Goal: Information Seeking & Learning: Find specific page/section

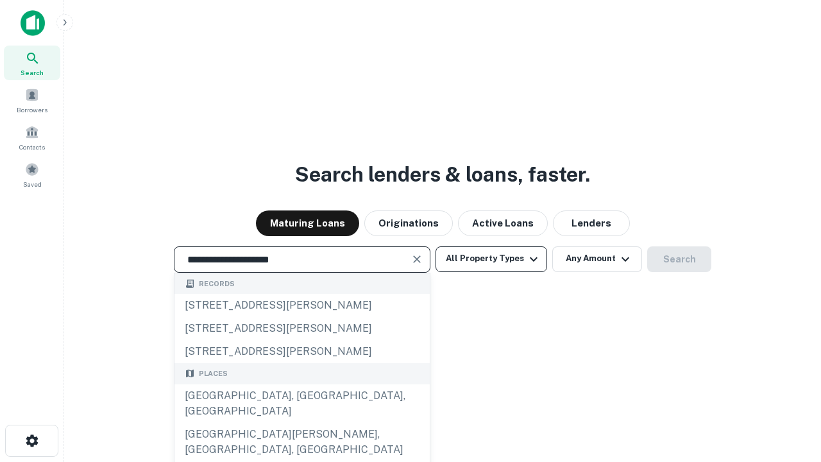
click at [302, 423] on div "[GEOGRAPHIC_DATA], [GEOGRAPHIC_DATA], [GEOGRAPHIC_DATA]" at bounding box center [302, 403] width 255 height 38
click at [491, 259] on button "All Property Types" at bounding box center [492, 259] width 112 height 26
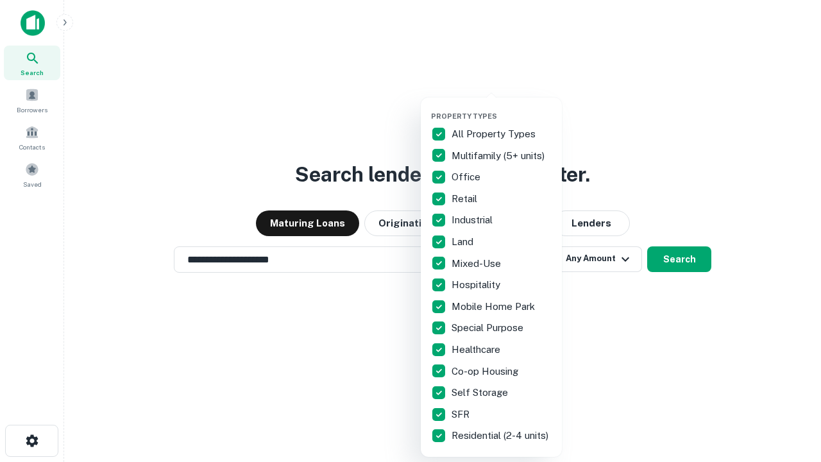
type input "**********"
click at [502, 108] on button "button" at bounding box center [501, 108] width 141 height 1
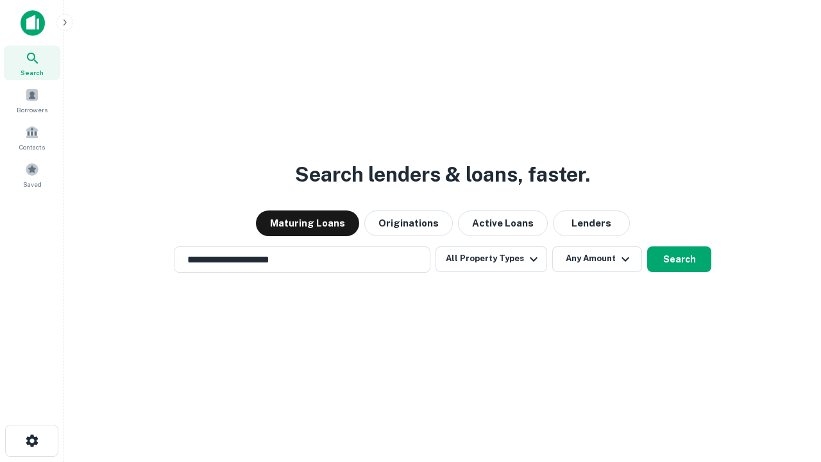
scroll to position [20, 0]
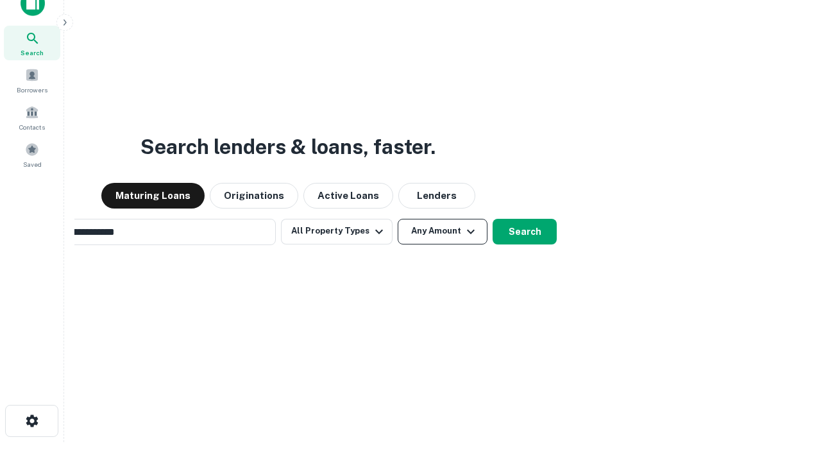
click at [398, 219] on button "Any Amount" at bounding box center [443, 232] width 90 height 26
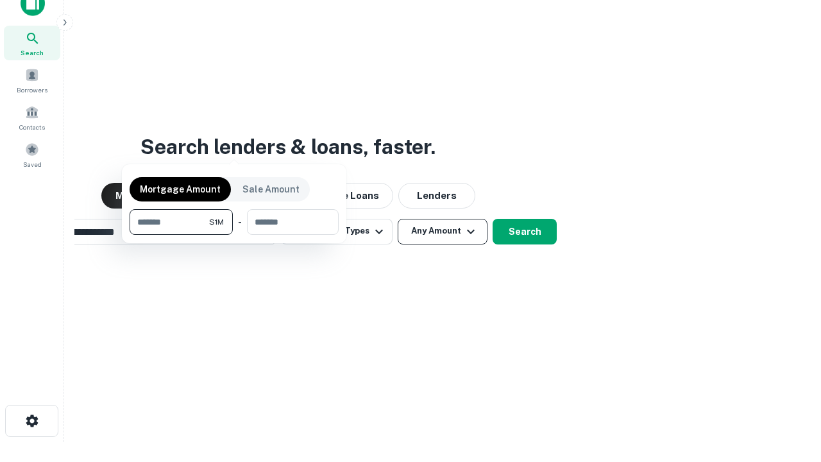
scroll to position [21, 0]
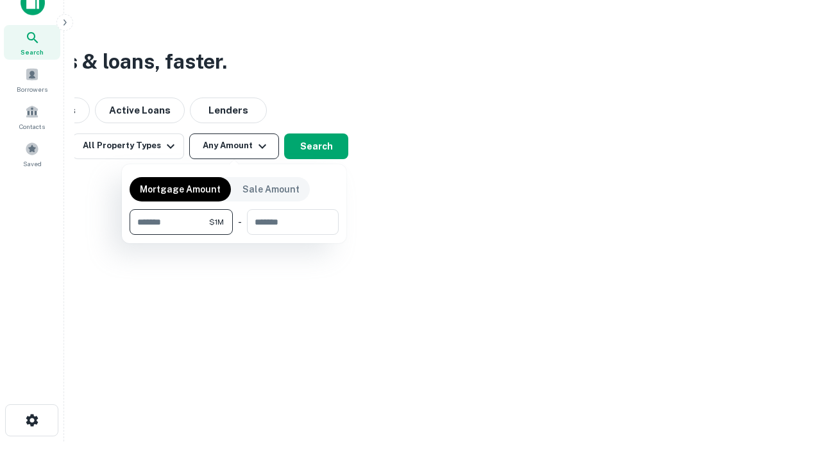
type input "*******"
click at [234, 235] on button "button" at bounding box center [234, 235] width 209 height 1
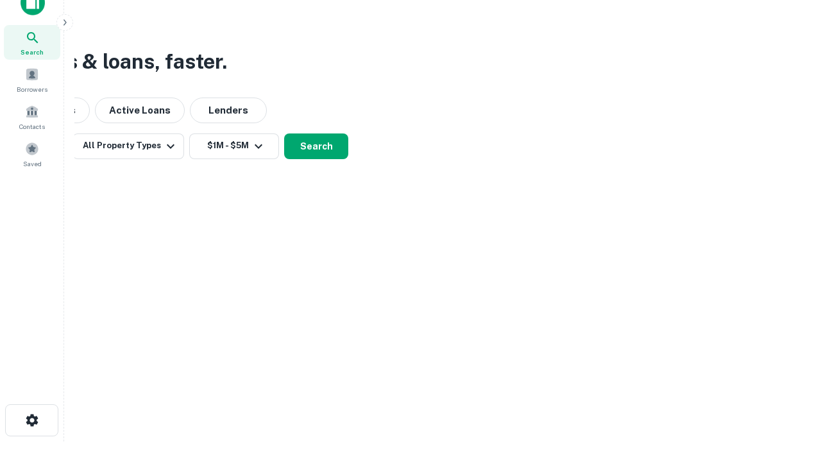
scroll to position [20, 0]
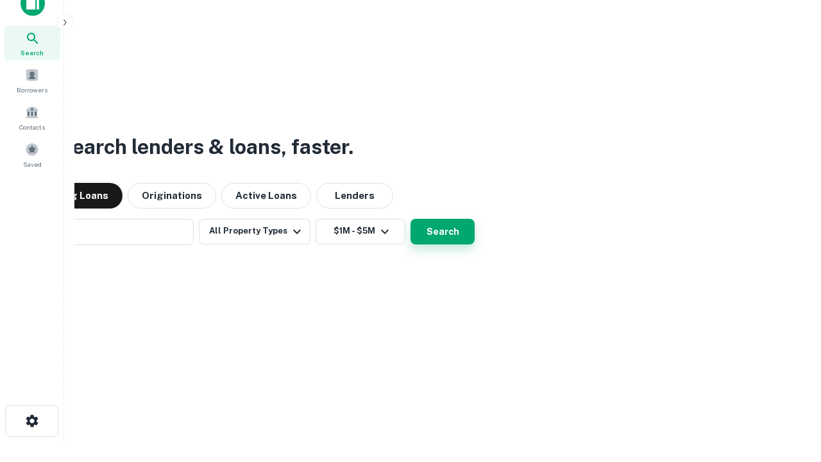
click at [411, 219] on button "Search" at bounding box center [443, 232] width 64 height 26
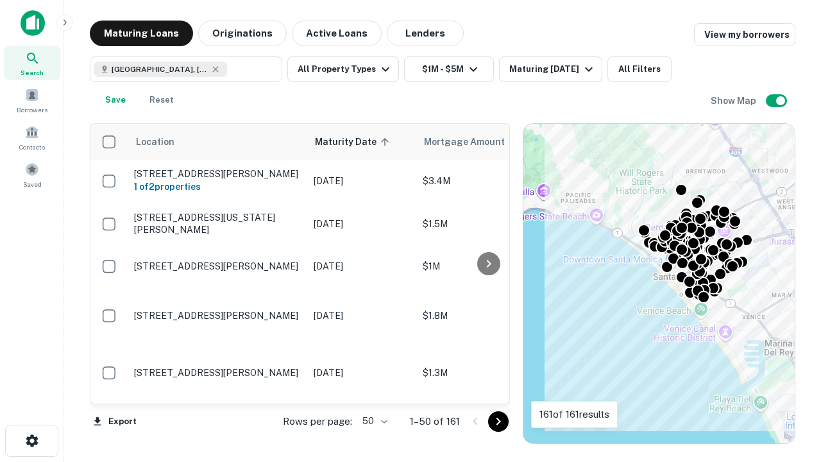
click at [373, 421] on body "Search Borrowers Contacts Saved Maturing Loans Originations Active Loans Lender…" at bounding box center [410, 231] width 821 height 462
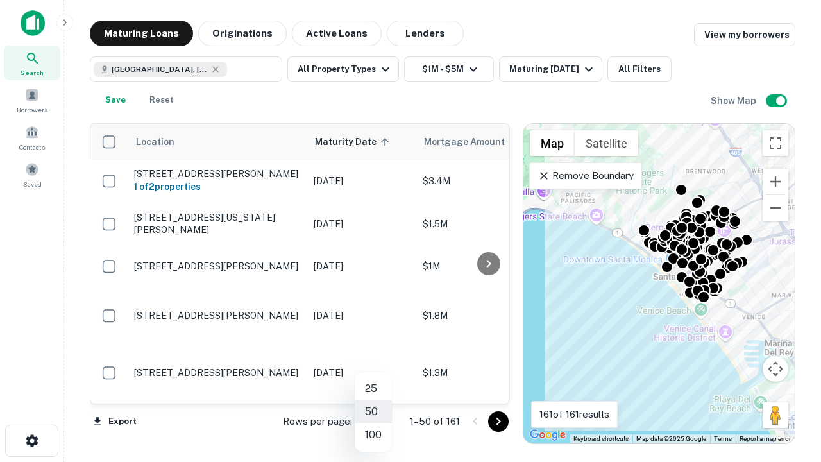
click at [373, 389] on li "25" at bounding box center [373, 388] width 37 height 23
